Goal: Information Seeking & Learning: Learn about a topic

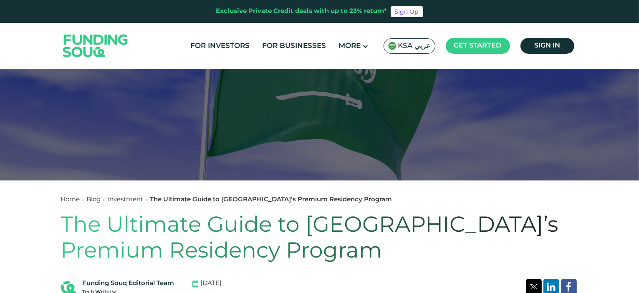
click at [409, 45] on span "KSA عربي" at bounding box center [414, 46] width 33 height 10
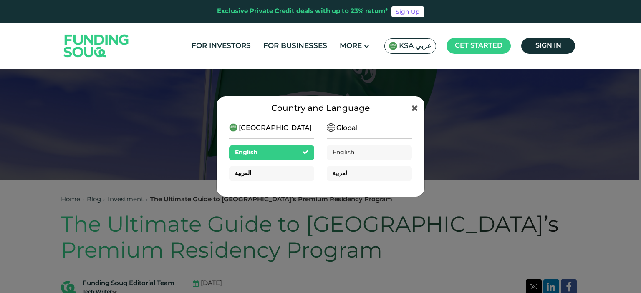
click at [287, 175] on div "العربية" at bounding box center [271, 173] width 85 height 15
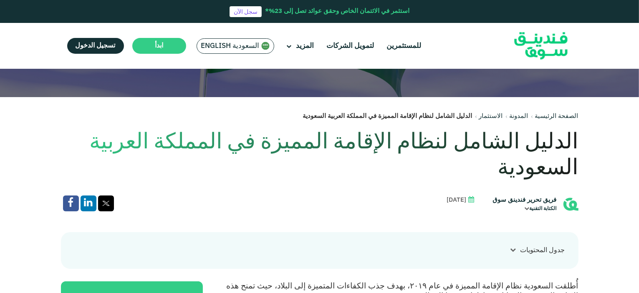
click at [475, 146] on h1 "الدليل الشامل لنظام الإقامة المميزة في المملكة العربية السعودية" at bounding box center [319, 156] width 517 height 52
click at [482, 146] on h1 "الدليل الشامل لنظام الإقامة المميزة في المملكة العربية السعودية" at bounding box center [319, 156] width 517 height 52
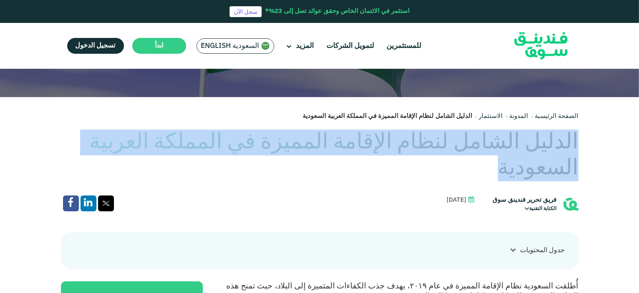
click at [482, 146] on h1 "الدليل الشامل لنظام الإقامة المميزة في المملكة العربية السعودية" at bounding box center [319, 156] width 517 height 52
copy div "الدليل الشامل لنظام الإقامة المميزة في المملكة العربية السعودية"
